Goal: Task Accomplishment & Management: Use online tool/utility

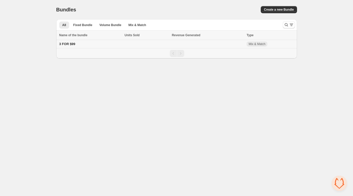
click at [229, 44] on td at bounding box center [207, 44] width 75 height 8
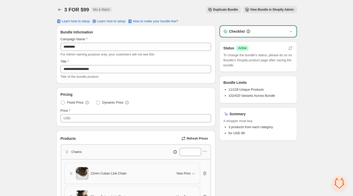
click at [251, 8] on span "View Bundle in Shopify Admin" at bounding box center [272, 10] width 44 height 4
